Goal: Task Accomplishment & Management: Use online tool/utility

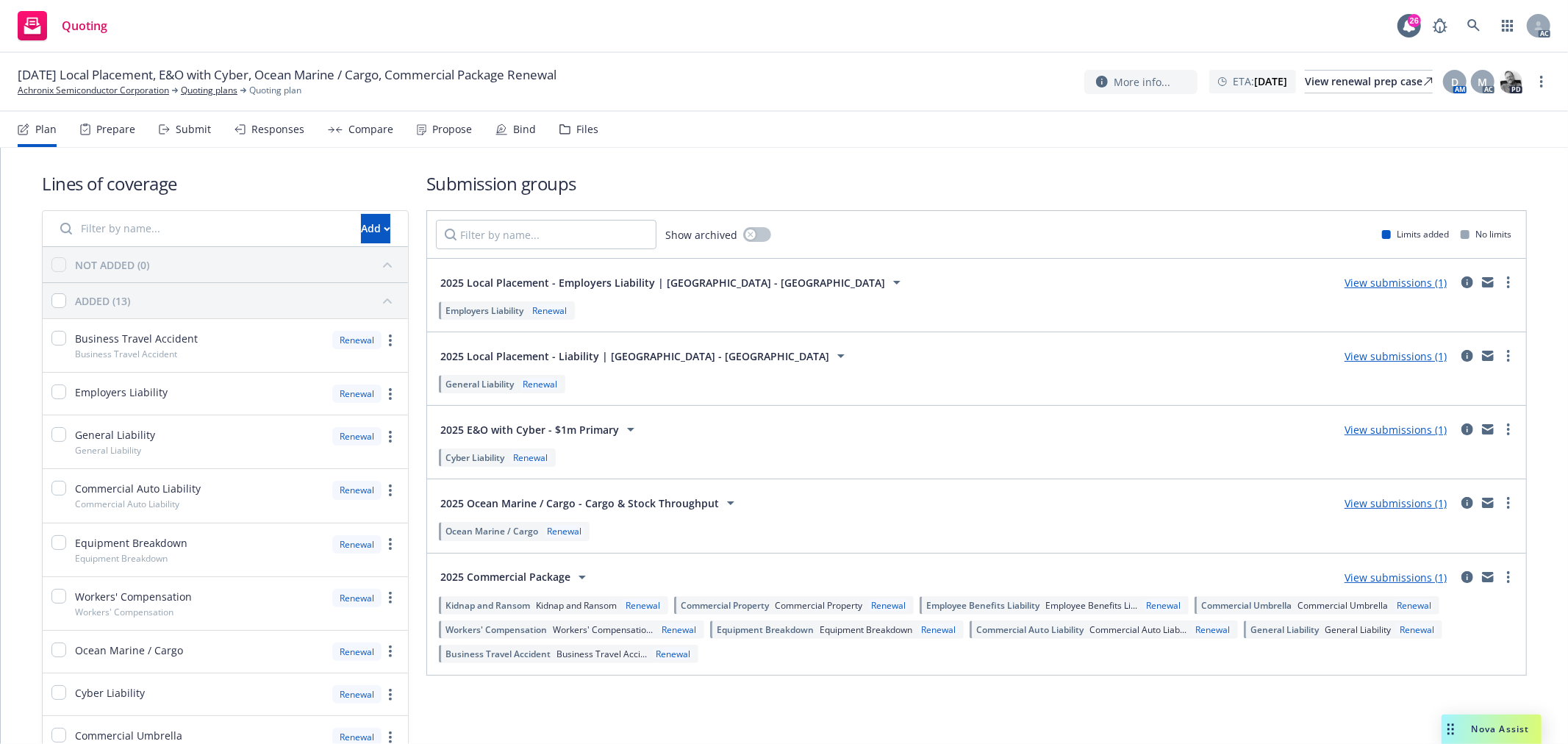
click at [177, 127] on div "Submit" at bounding box center [193, 129] width 35 height 11
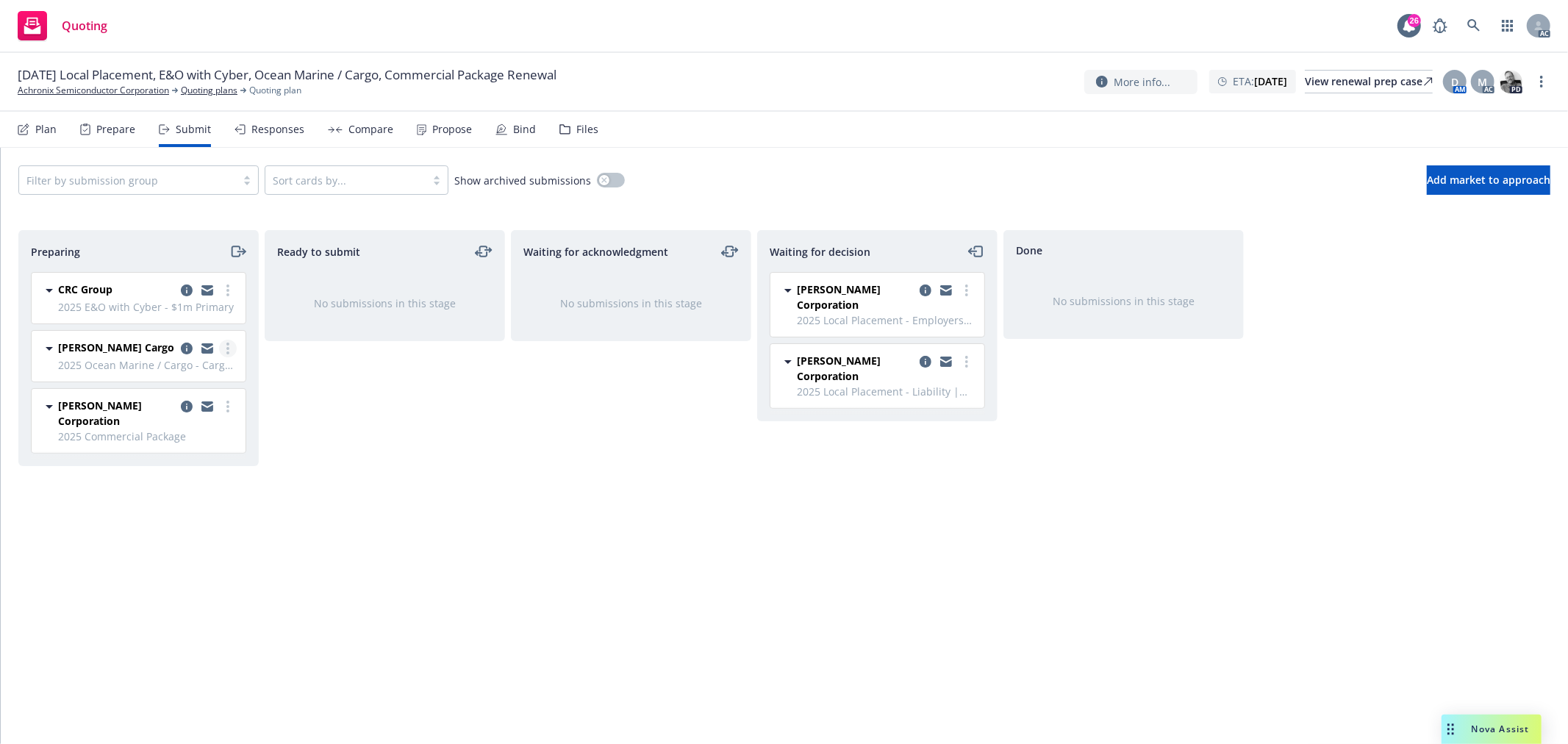
click at [230, 349] on link "more" at bounding box center [228, 348] width 18 height 18
click at [201, 400] on span "Log acknowledgement" at bounding box center [160, 407] width 144 height 14
